Goal: Transaction & Acquisition: Purchase product/service

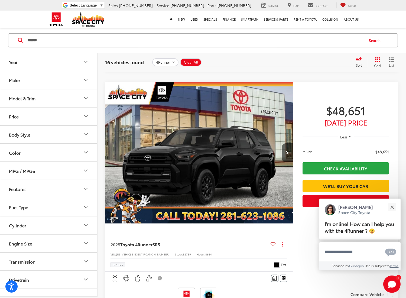
scroll to position [271, 0]
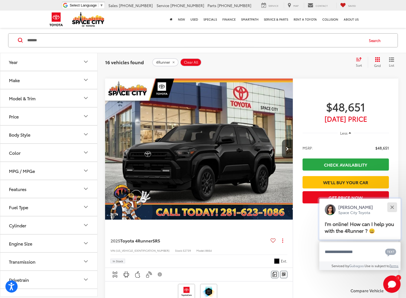
click at [393, 208] on div "Close" at bounding box center [393, 207] width 4 height 4
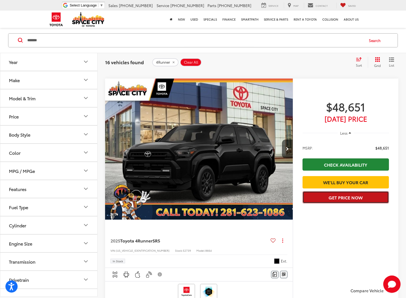
click at [351, 204] on button "Get Price Now" at bounding box center [346, 197] width 86 height 12
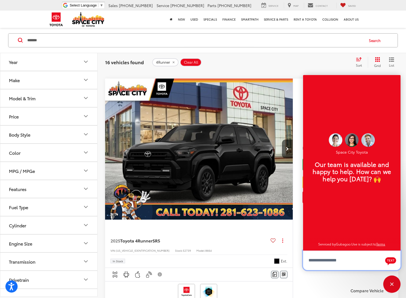
scroll to position [6, 0]
click at [296, 227] on div "Track Price $48,651 Today's Price Less MSRP: $48,651 Check Availability We'll B…" at bounding box center [346, 181] width 106 height 205
click at [391, 283] on div "Close" at bounding box center [393, 285] width 4 height 4
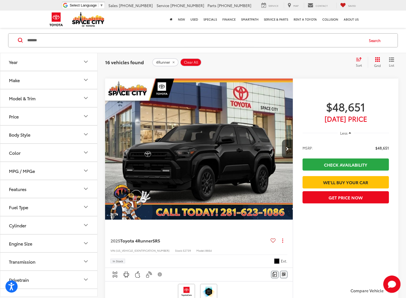
click at [217, 181] on img "2025 Toyota 4Runner SR5 0" at bounding box center [199, 149] width 189 height 141
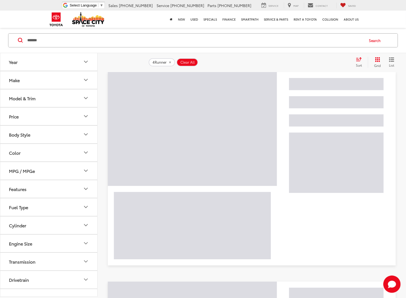
scroll to position [40, 0]
